Goal: Communication & Community: Ask a question

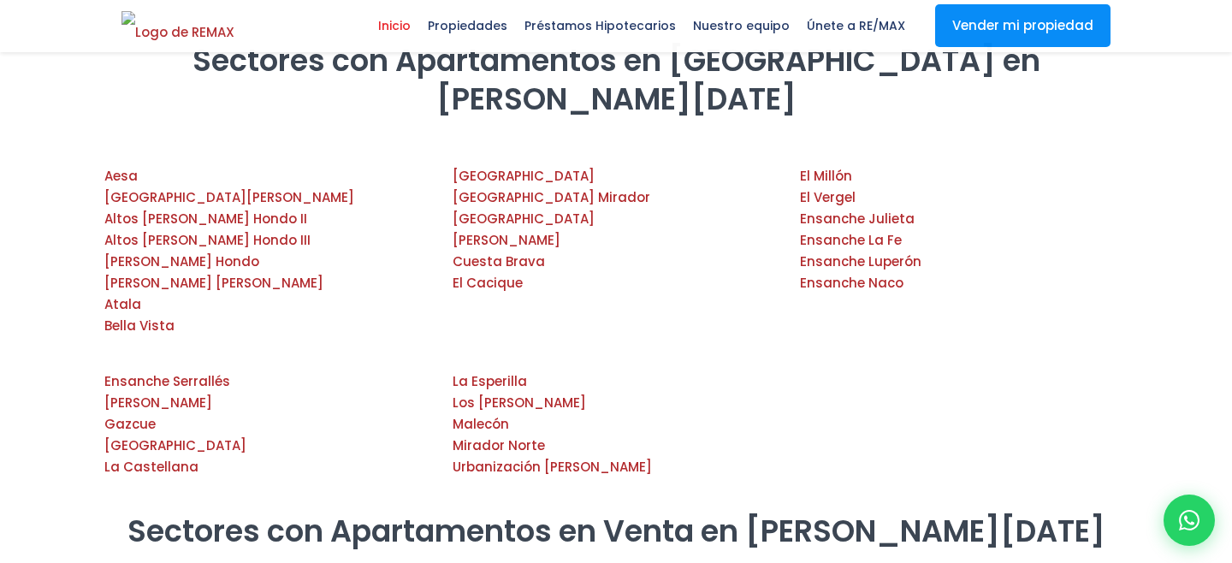
scroll to position [1966, 0]
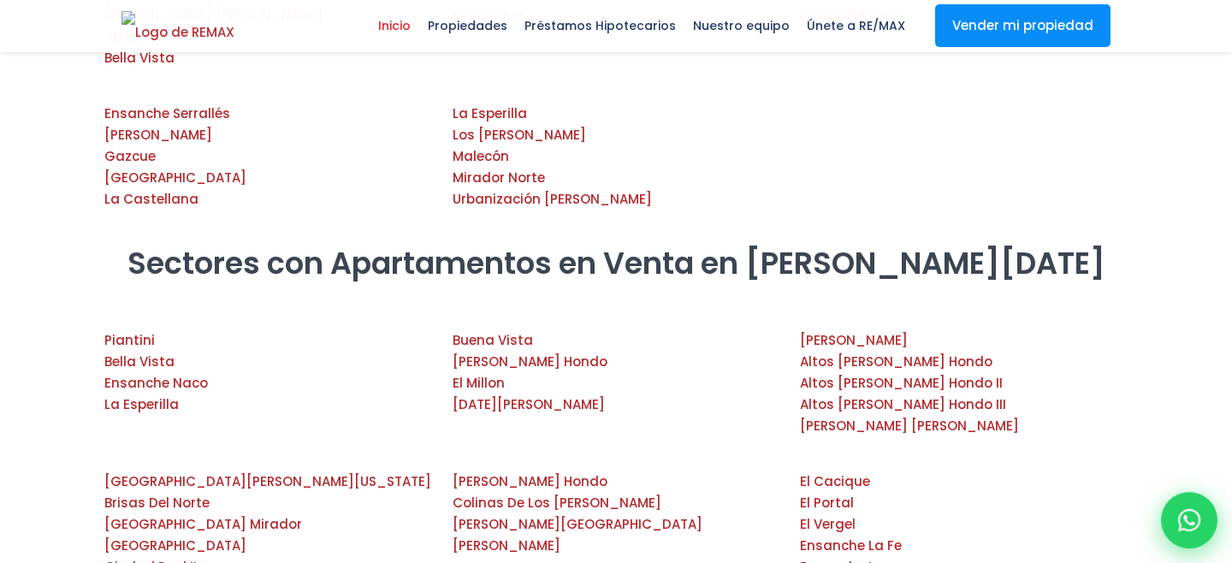
click at [1046, 521] on icon at bounding box center [1189, 520] width 22 height 22
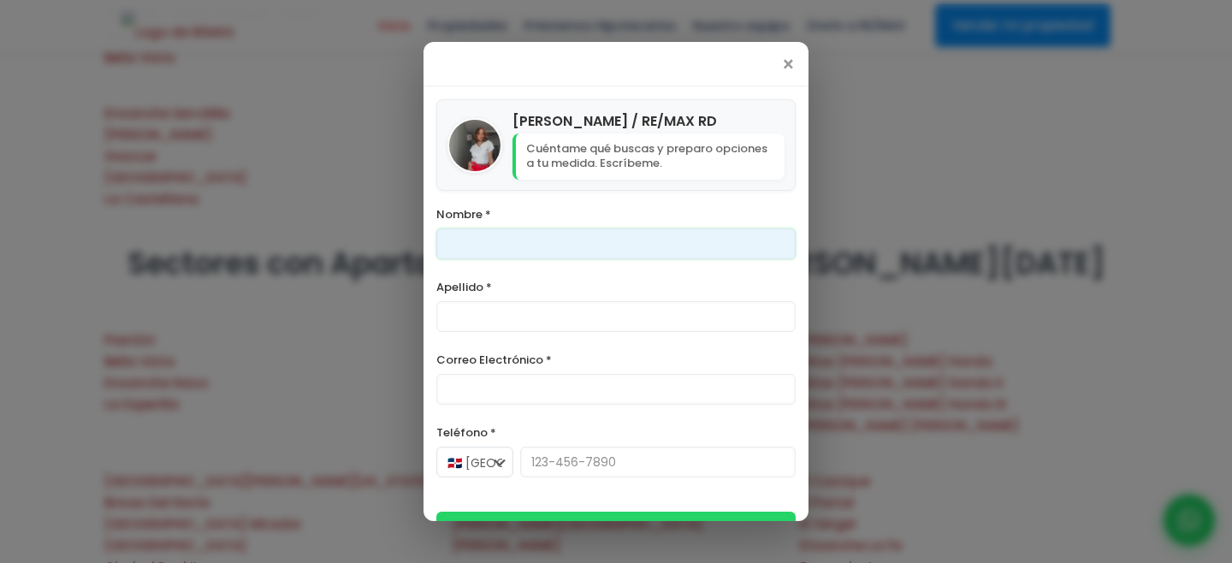
scroll to position [38, 0]
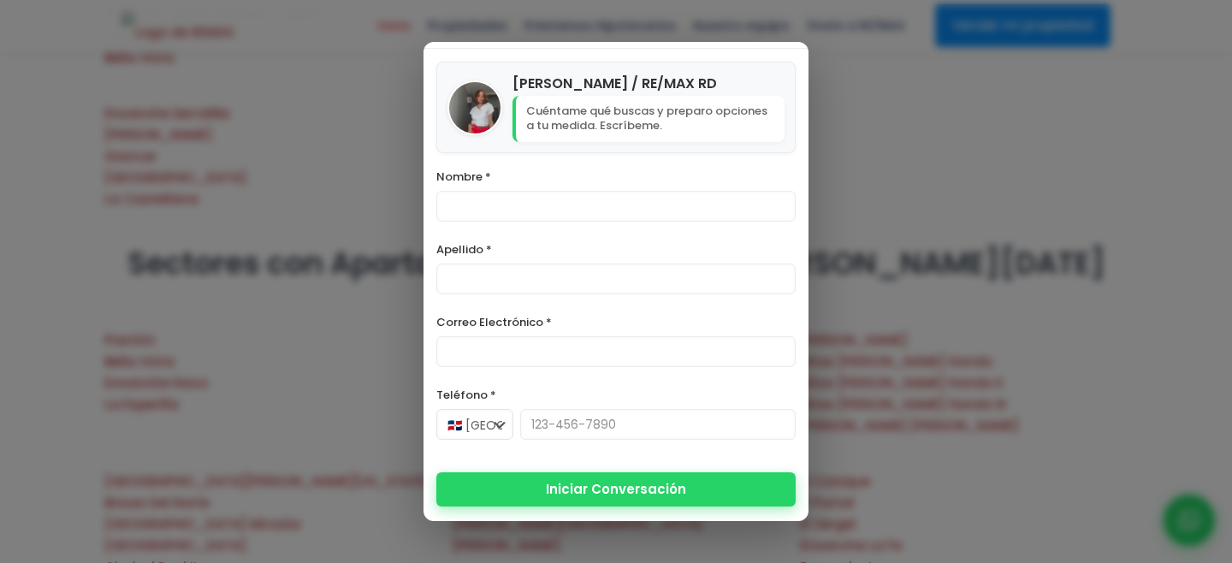
click at [633, 497] on form "Nombre * Apellido * Correo Electrónico * Teléfono * 🇩🇴 [GEOGRAPHIC_DATA] +1 🇺🇸 …" at bounding box center [615, 337] width 359 height 342
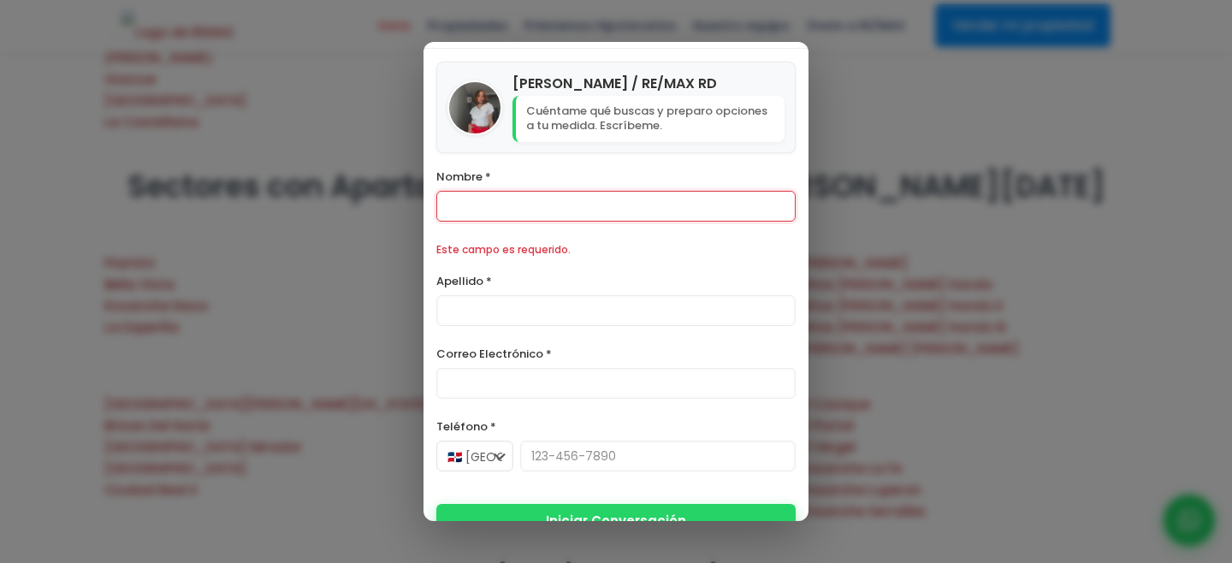
scroll to position [2070, 0]
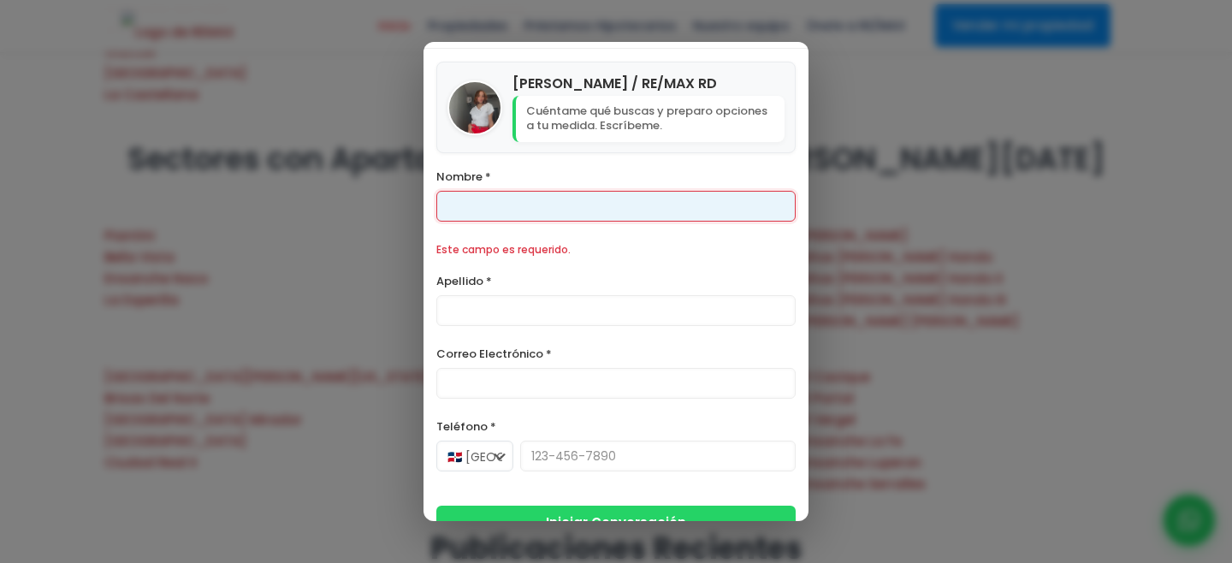
click at [524, 216] on input "Nombre *" at bounding box center [615, 206] width 359 height 31
type input "Franklin"
type input "[PERSON_NAME]"
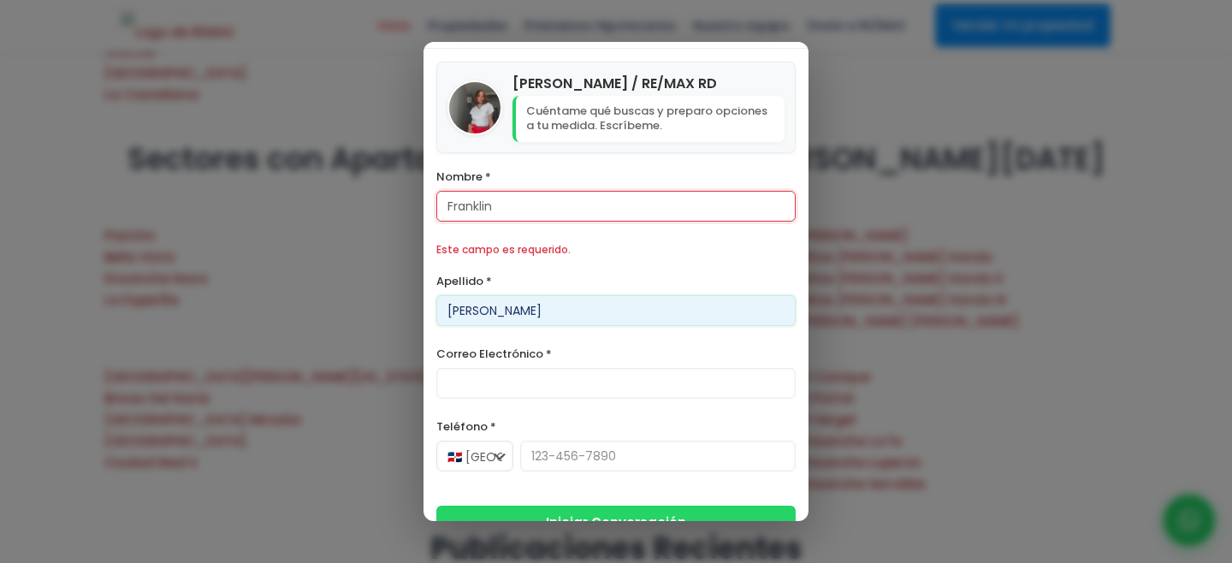
type input "[PERSON_NAME][EMAIL_ADDRESS][PERSON_NAME][DOMAIN_NAME]"
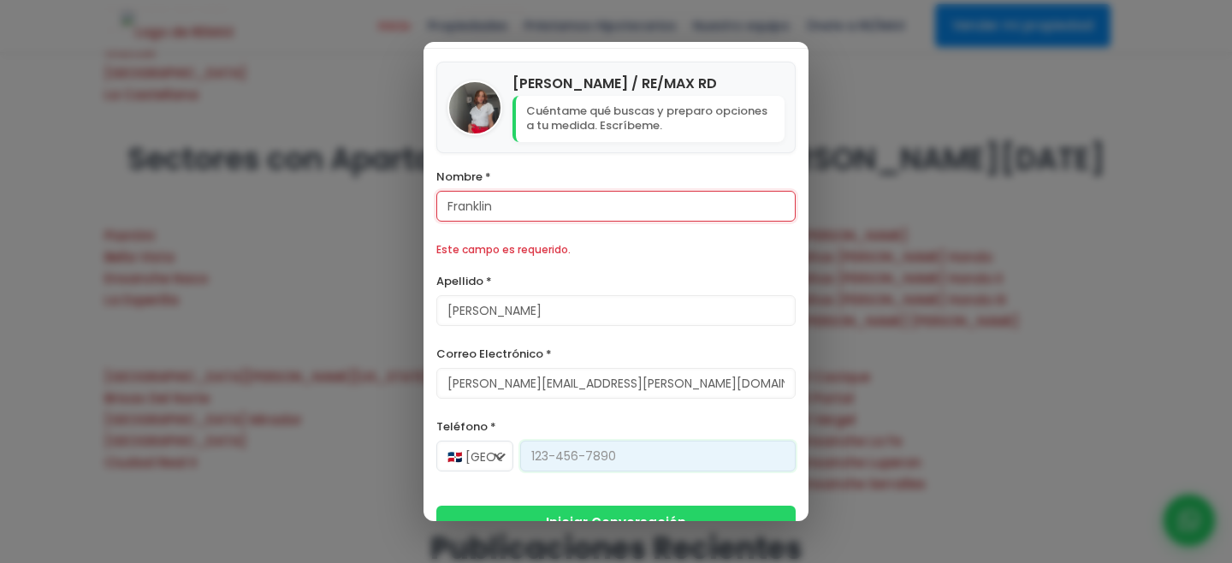
type input "[PHONE_NUMBER]"
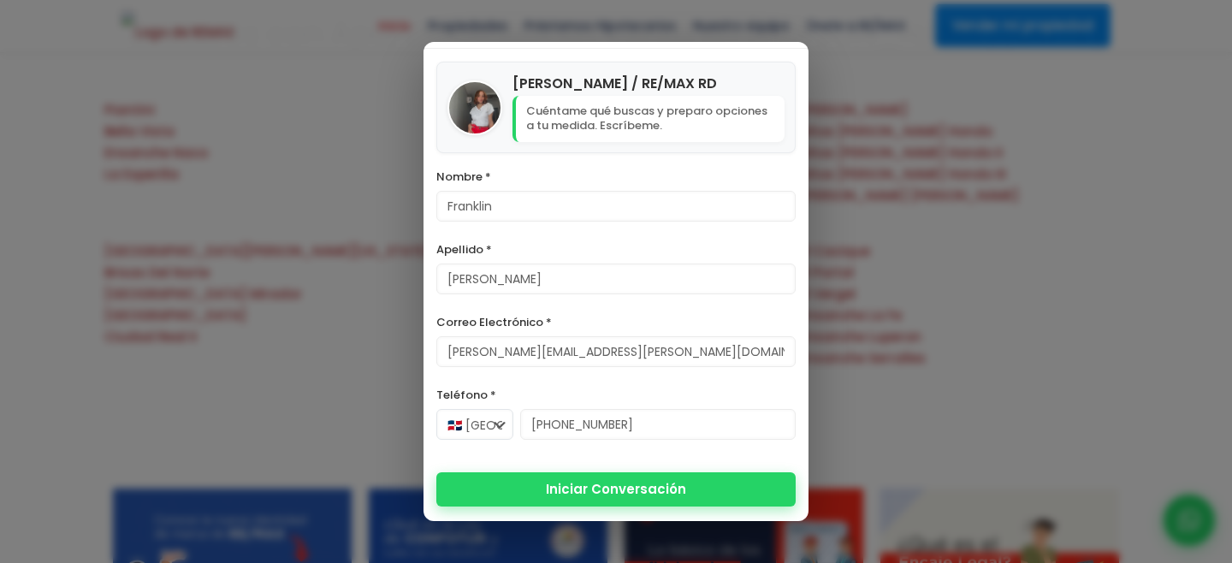
click at [566, 483] on button "Iniciar Conversación" at bounding box center [615, 489] width 359 height 34
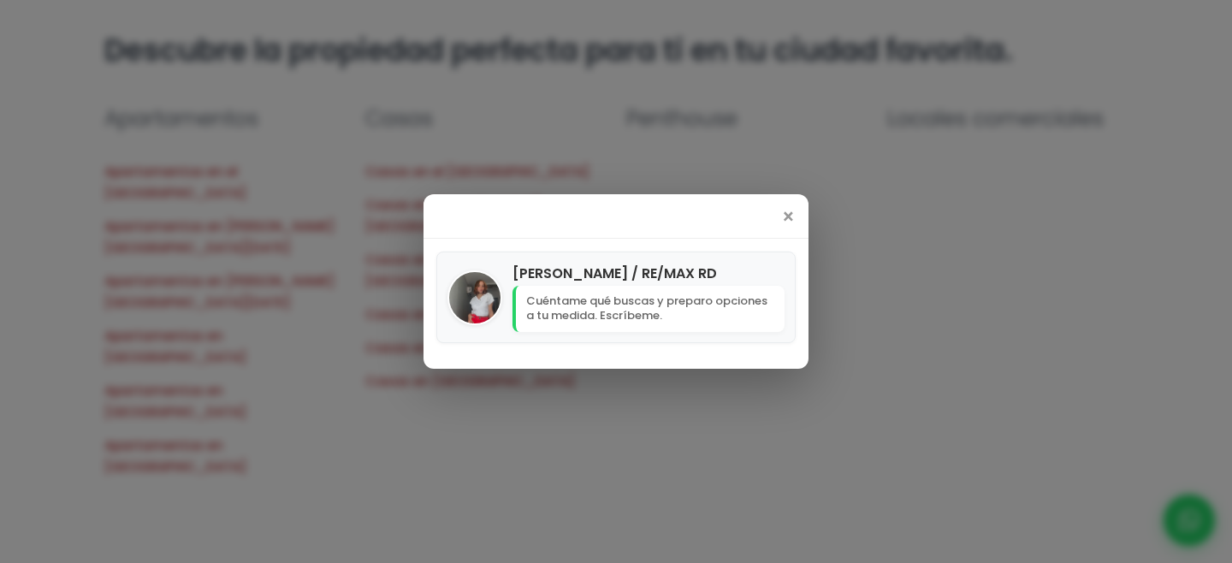
scroll to position [0, 0]
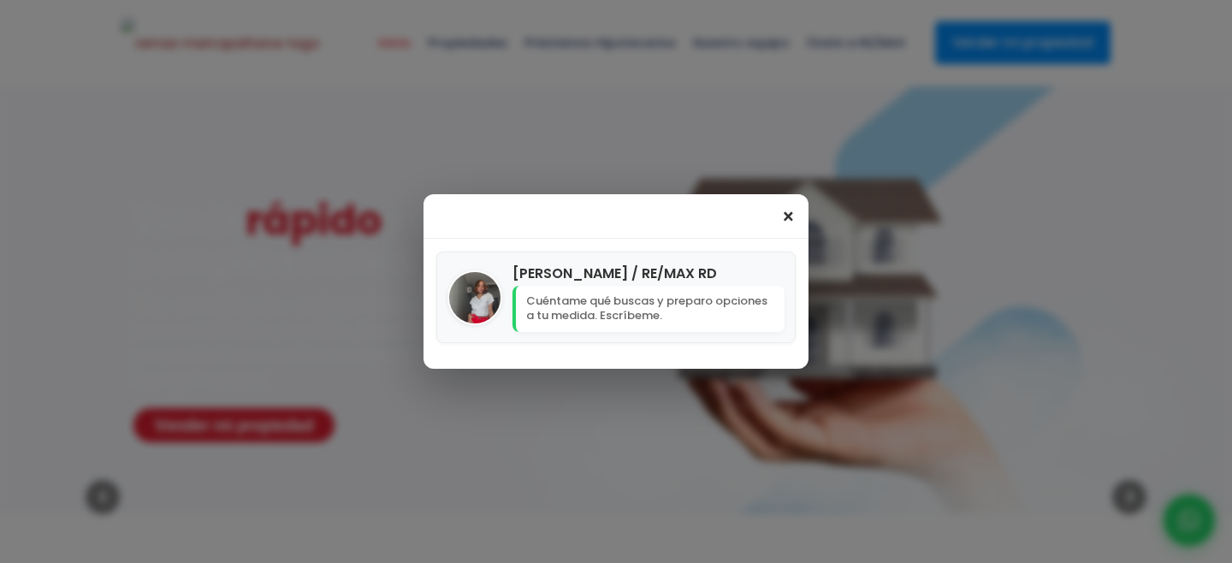
click at [785, 217] on span "×" at bounding box center [788, 217] width 15 height 21
